Goal: Task Accomplishment & Management: Complete application form

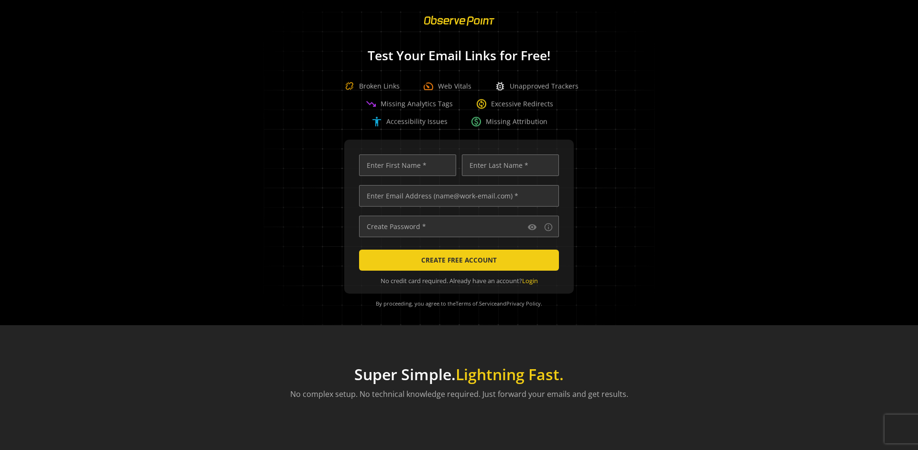
scroll to position [0, 3093]
click at [457, 196] on input "text" at bounding box center [459, 196] width 200 height 22
type input "[EMAIL_ADDRESS][DOMAIN_NAME]"
click at [405, 165] on input "text" at bounding box center [407, 165] width 97 height 22
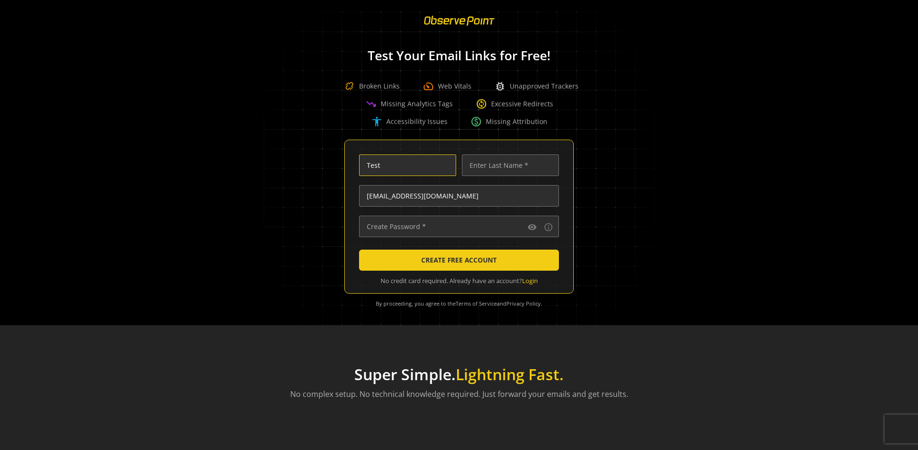
type input "Test"
click at [508, 165] on input "text" at bounding box center [510, 165] width 97 height 22
type input "Test"
click at [457, 226] on input "text" at bounding box center [459, 227] width 200 height 22
type input "••••••••••••••"
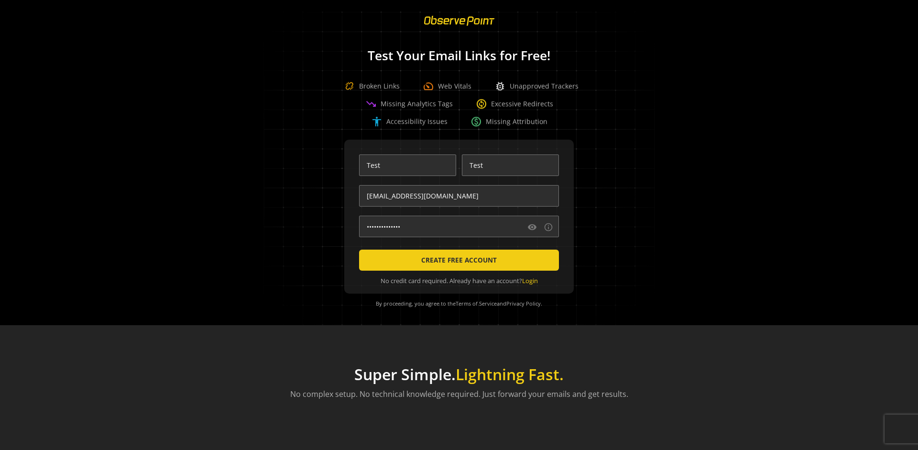
click at [457, 260] on span "CREATE FREE ACCOUNT" at bounding box center [459, 259] width 76 height 17
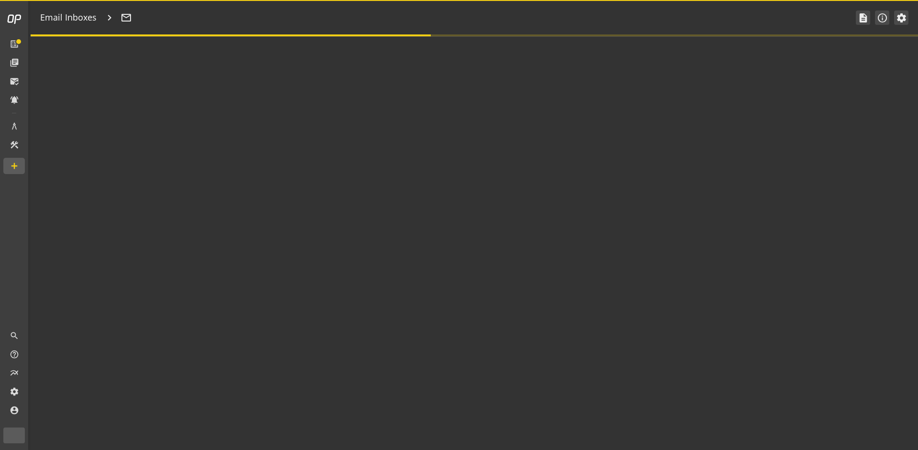
type textarea "Welcome to ObservePoint! This is your default email inbox for testing."
